Goal: Task Accomplishment & Management: Manage account settings

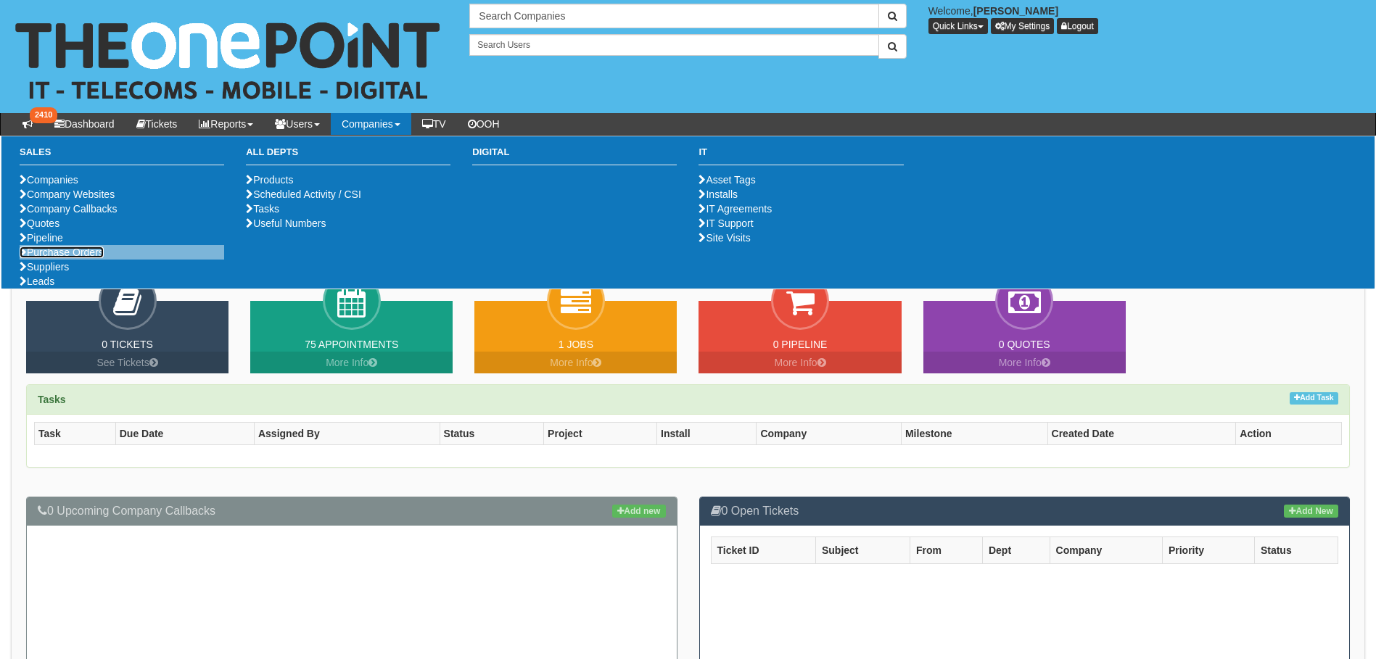
click at [62, 258] on link "Purchase Orders" at bounding box center [62, 253] width 84 height 12
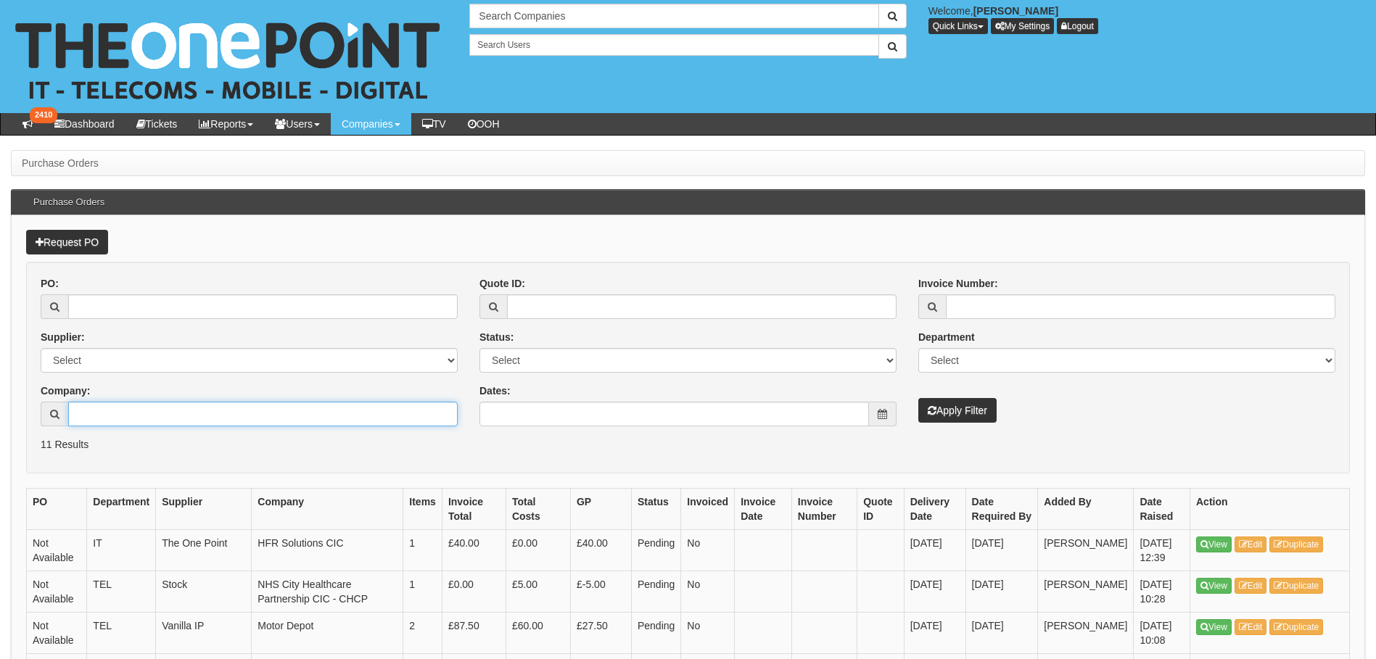
click at [131, 420] on input "Company:" at bounding box center [262, 414] width 389 height 25
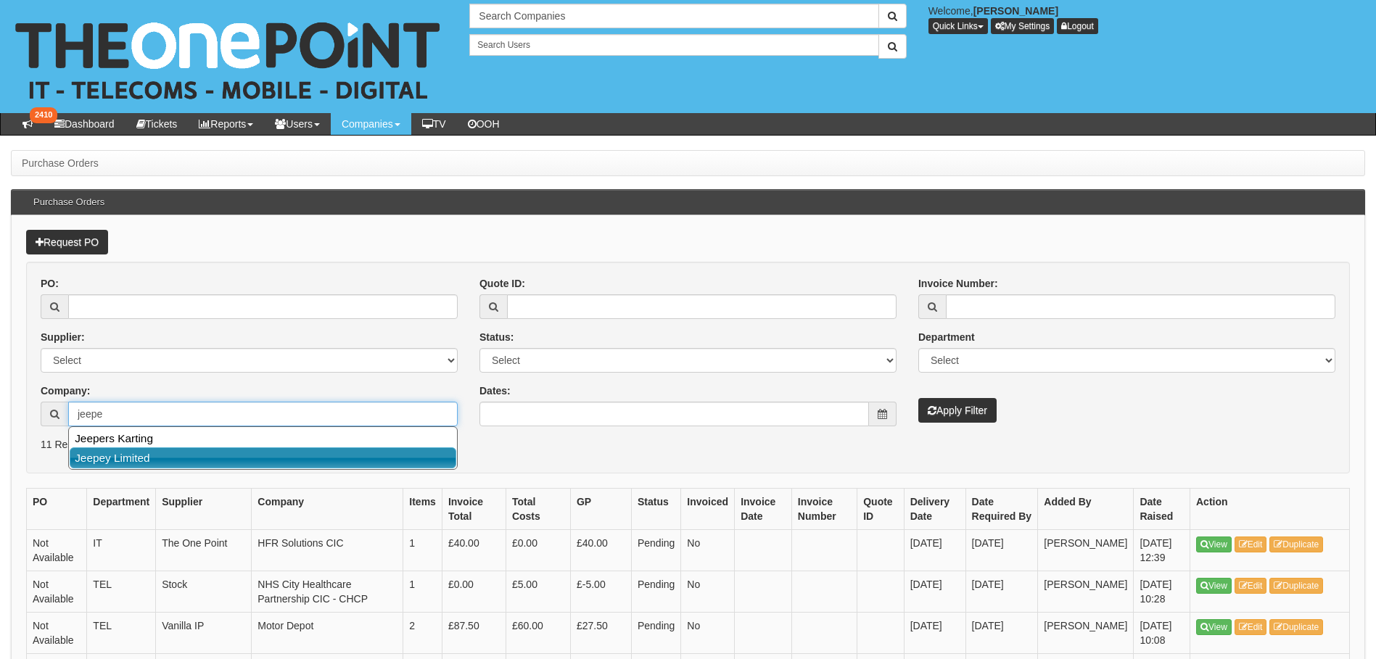
click at [115, 451] on link "Jeepey Limited" at bounding box center [263, 458] width 387 height 21
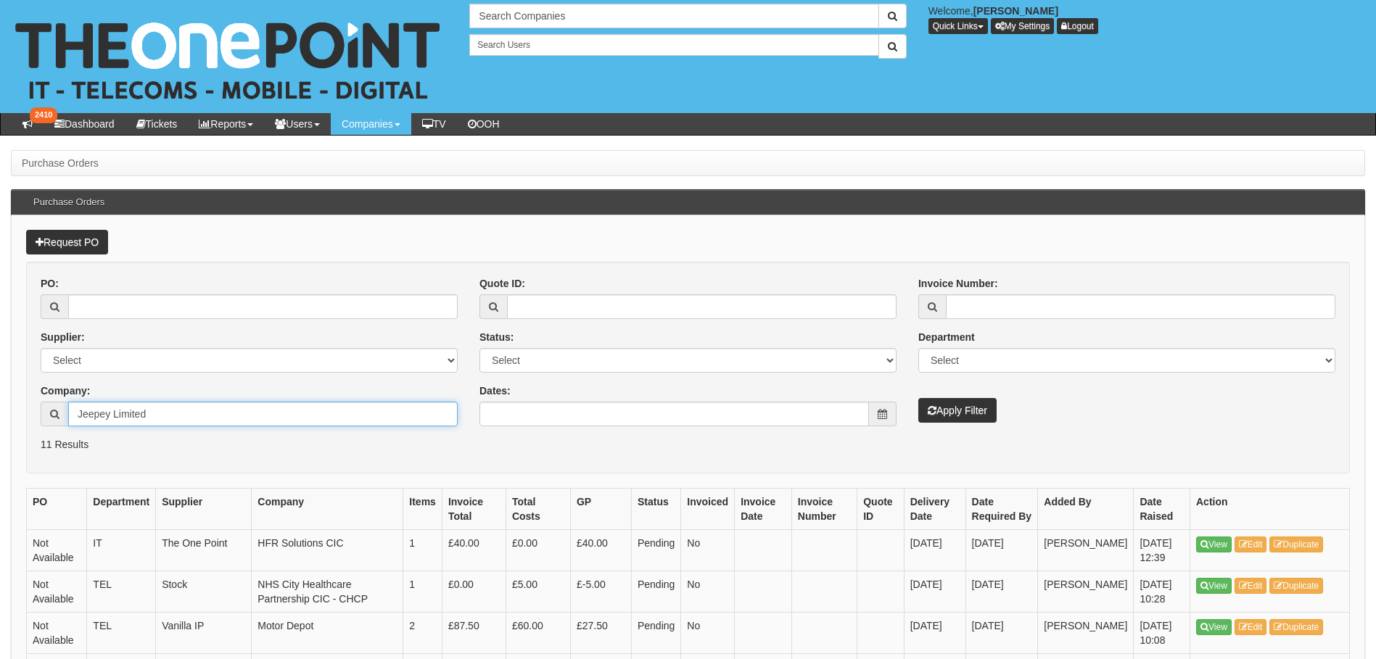
type input "Jeepey Limited"
click at [965, 410] on button "Apply Filter" at bounding box center [957, 410] width 78 height 25
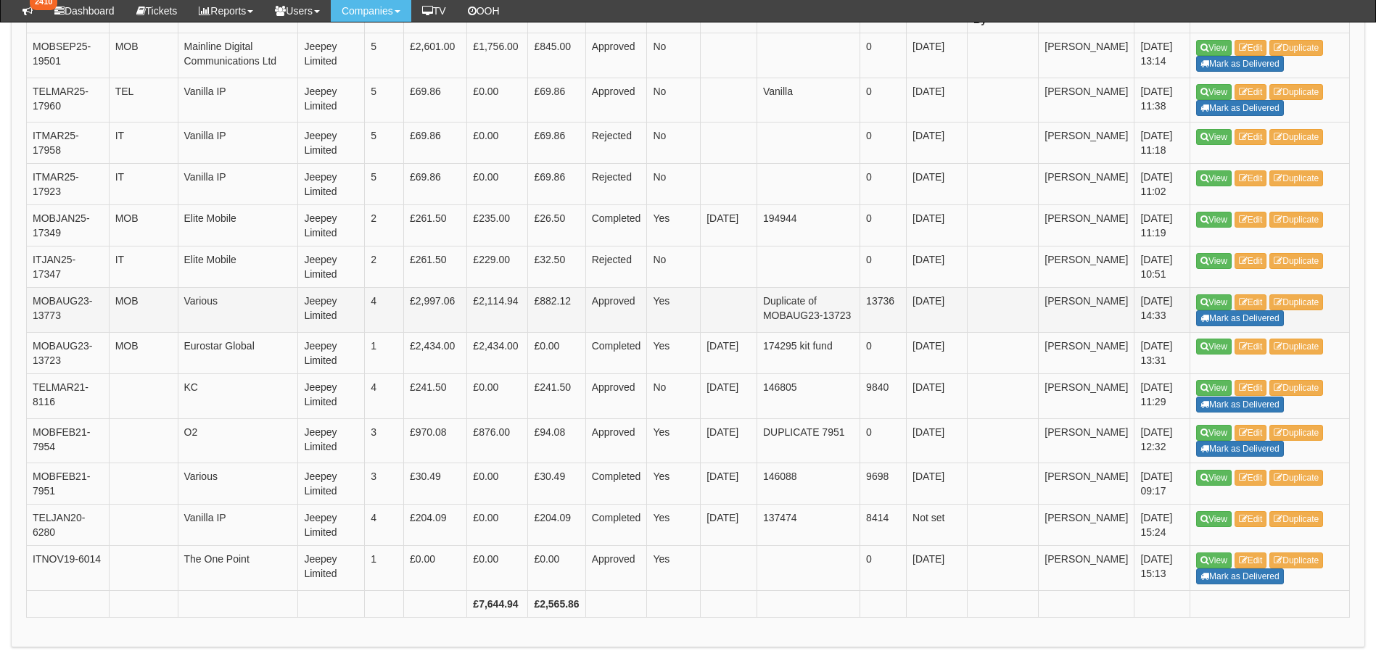
scroll to position [508, 0]
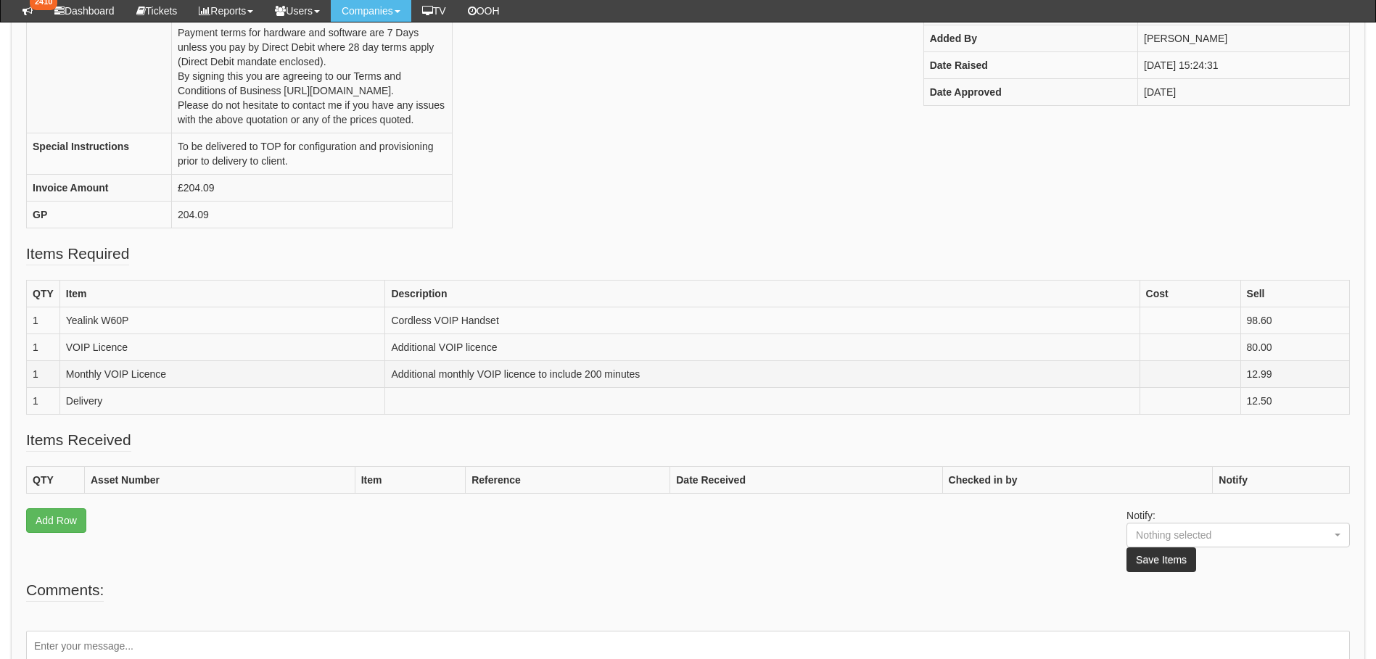
scroll to position [363, 0]
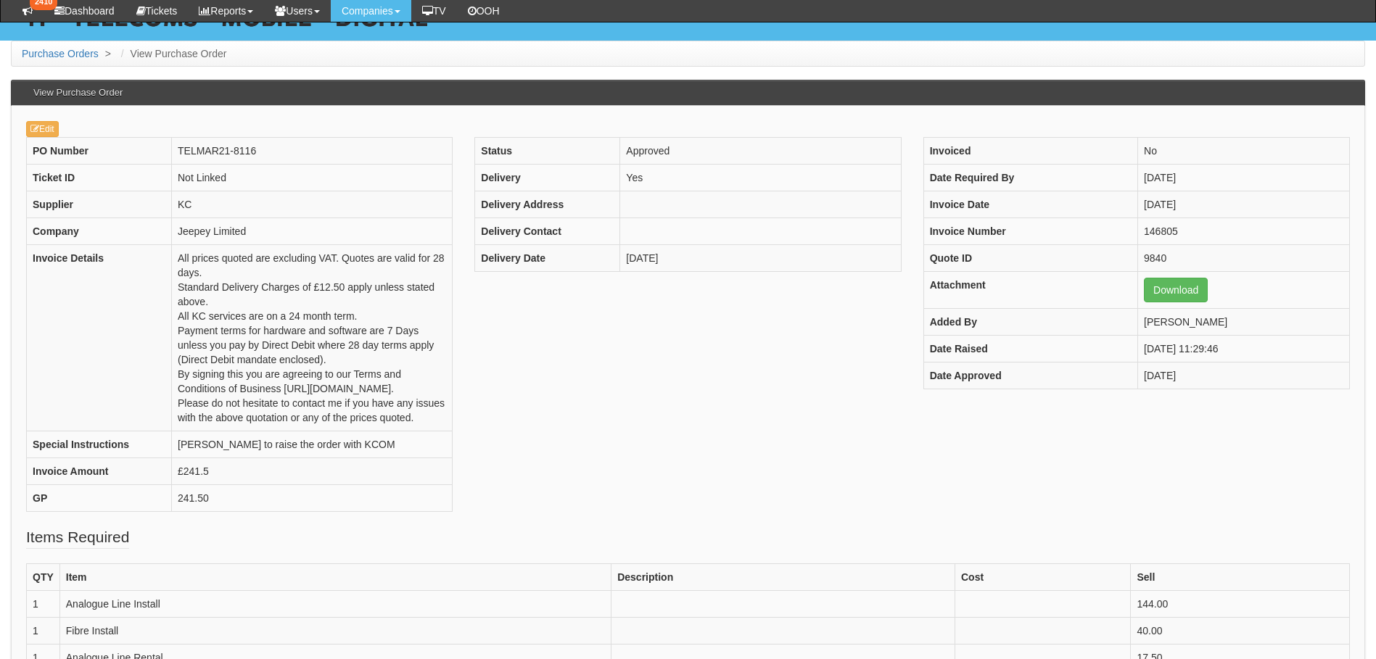
scroll to position [145, 0]
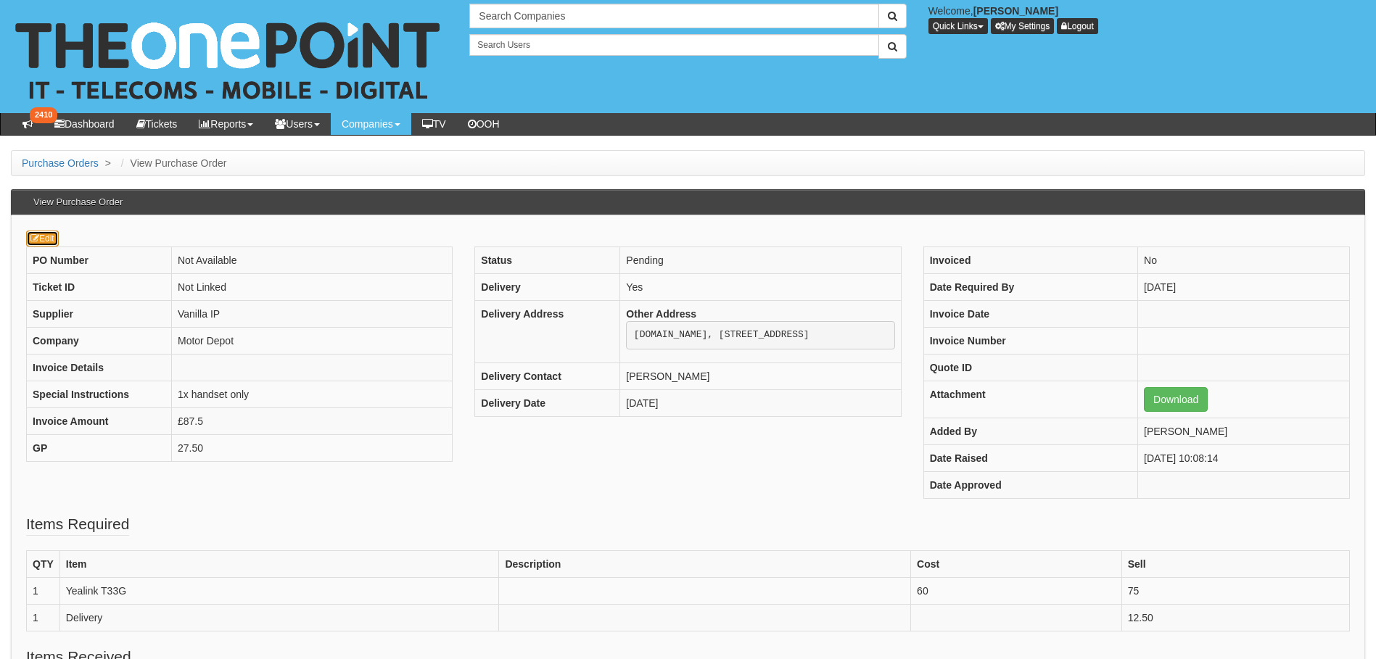
click at [37, 242] on icon at bounding box center [34, 238] width 9 height 9
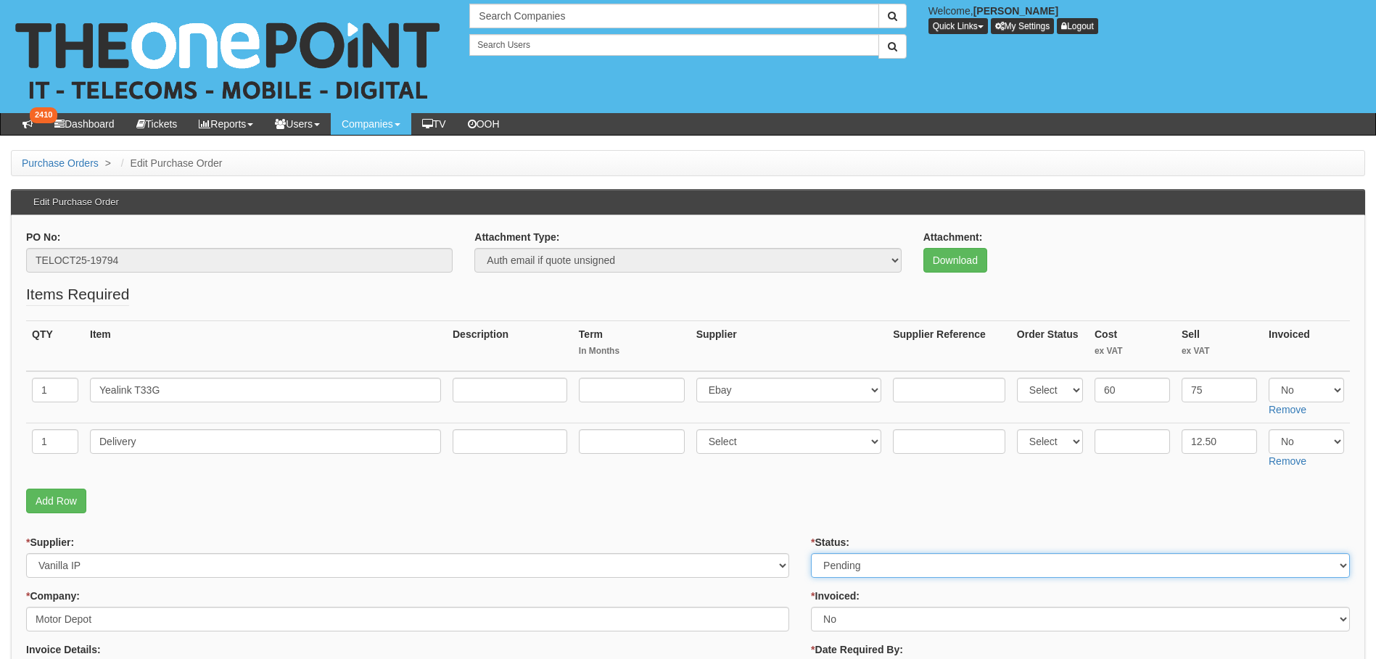
click at [894, 567] on select "Select Approved Completed Delivered Invoiced Ordered Ordered to site Part Order…" at bounding box center [1080, 565] width 539 height 25
select select "9"
click at [811, 553] on select "Select Approved Completed Delivered Invoiced Ordered Ordered to site Part Order…" at bounding box center [1080, 565] width 539 height 25
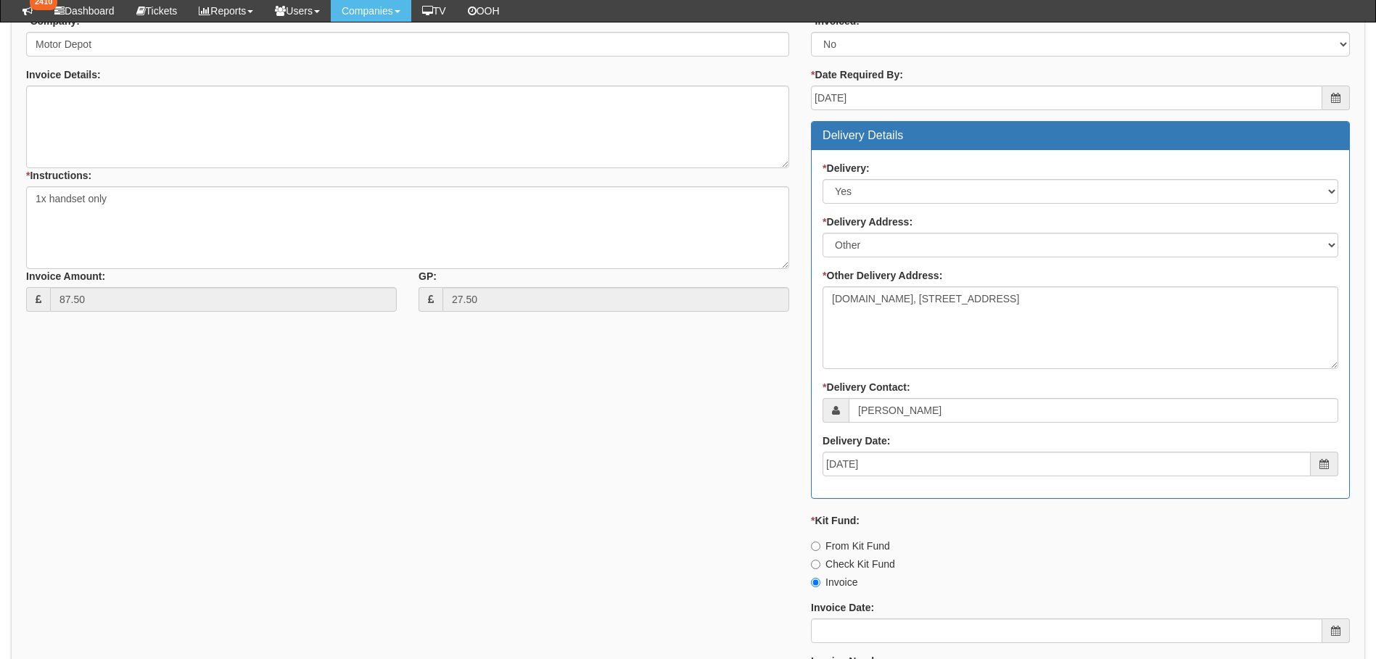
scroll to position [797, 0]
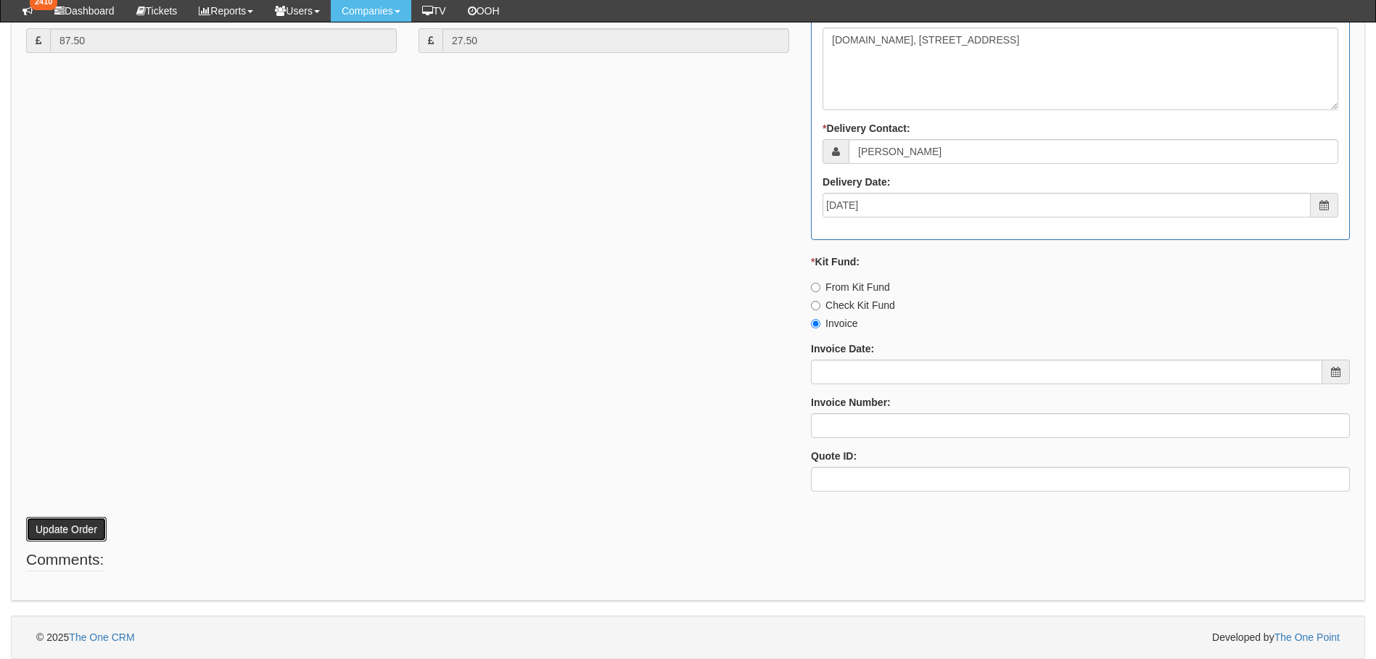
click at [63, 524] on button "Update Order" at bounding box center [66, 529] width 81 height 25
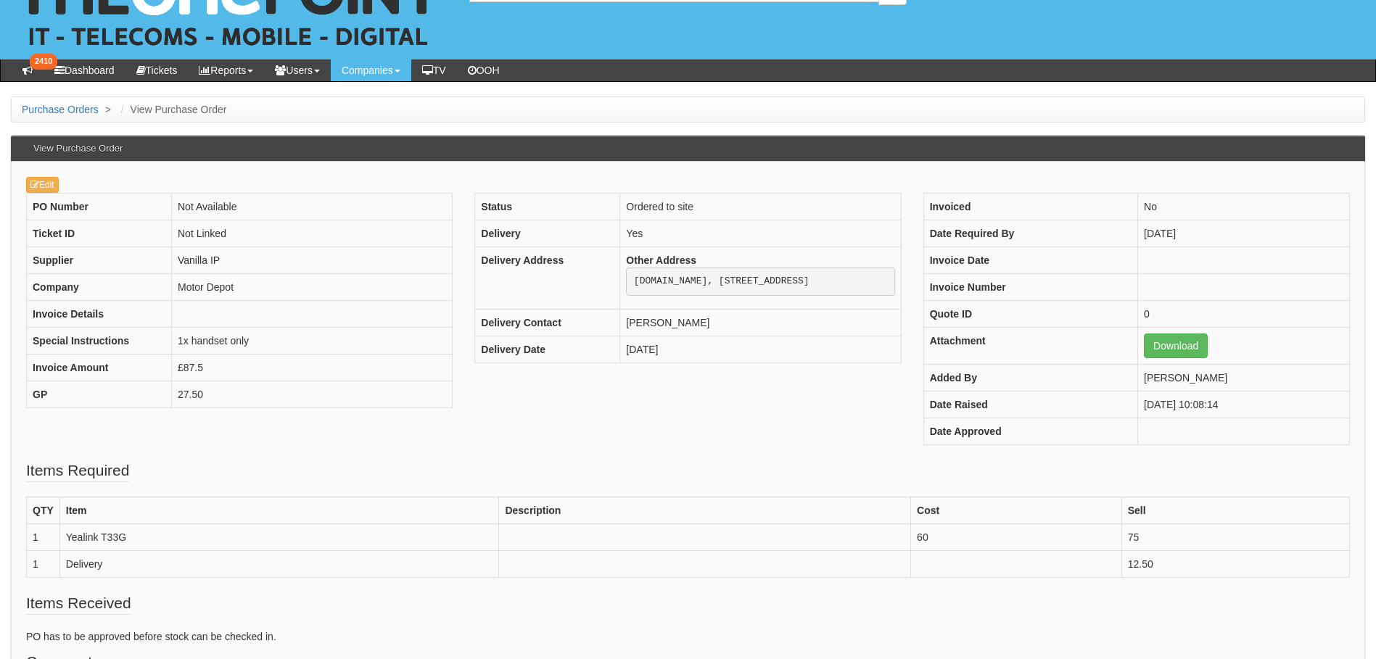
scroll to position [211, 0]
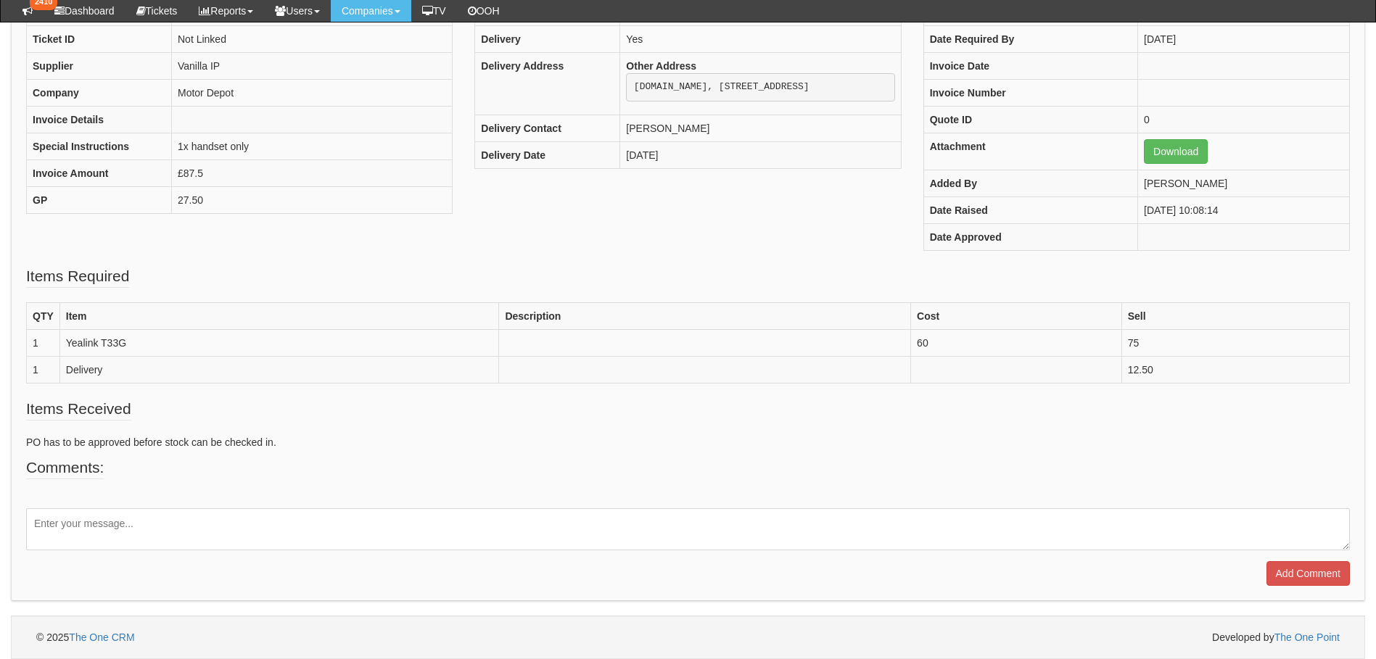
click at [111, 523] on textarea at bounding box center [688, 529] width 1324 height 42
type textarea "Ordered for delivery to site"
click at [1281, 572] on input "Add Comment" at bounding box center [1307, 573] width 83 height 25
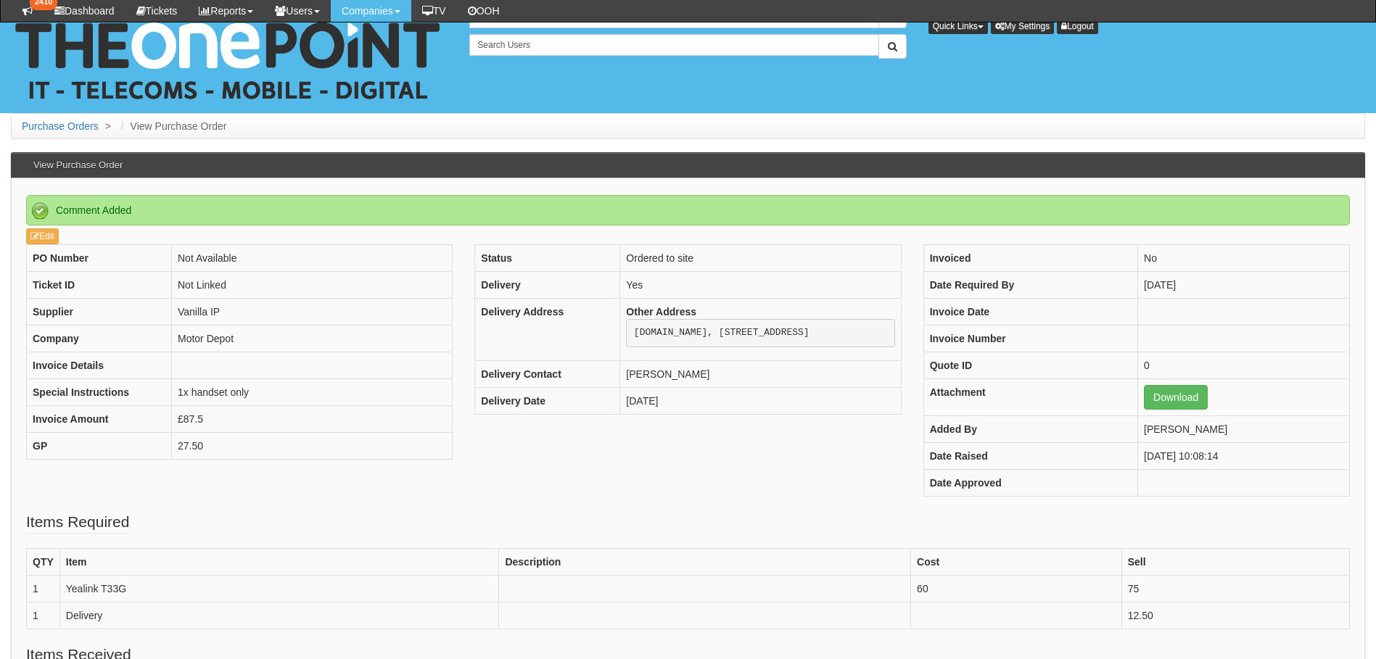
scroll to position [310, 0]
